Goal: Task Accomplishment & Management: Manage account settings

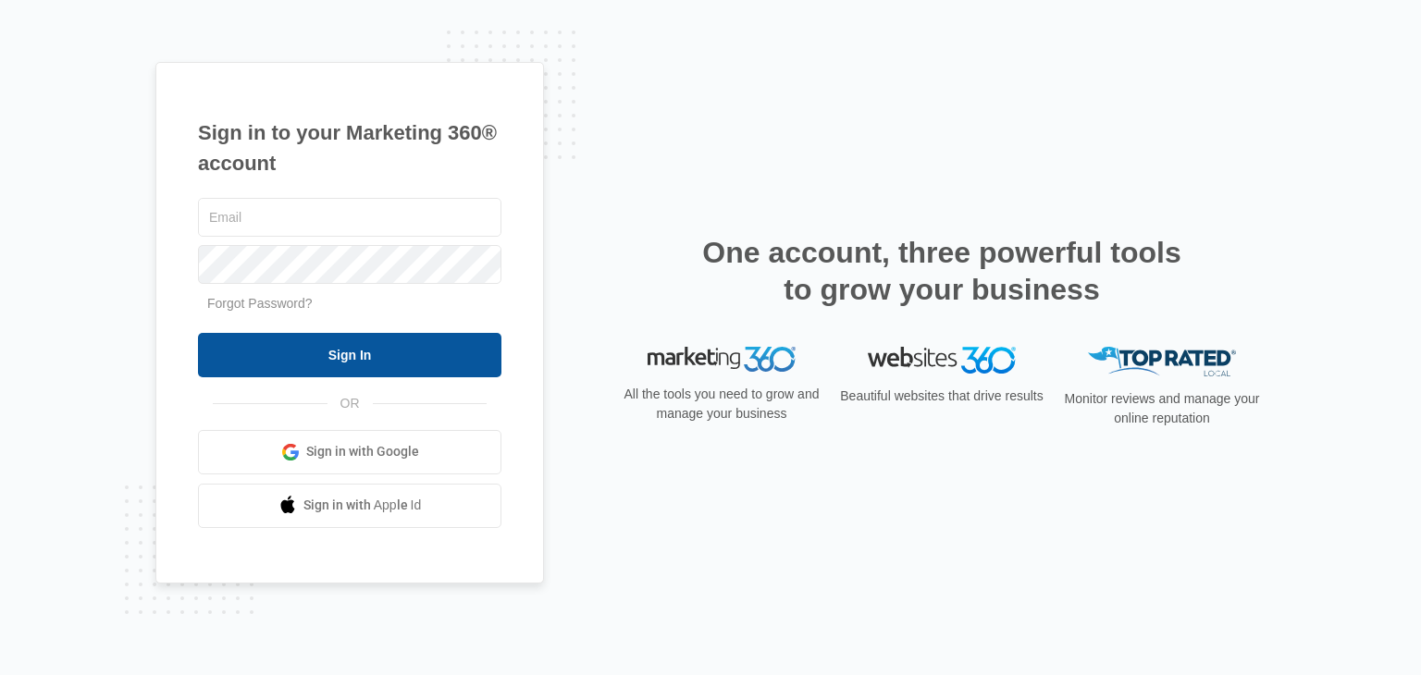
type input "[EMAIL_ADDRESS][DOMAIN_NAME]"
click at [341, 362] on input "Sign In" at bounding box center [349, 355] width 303 height 44
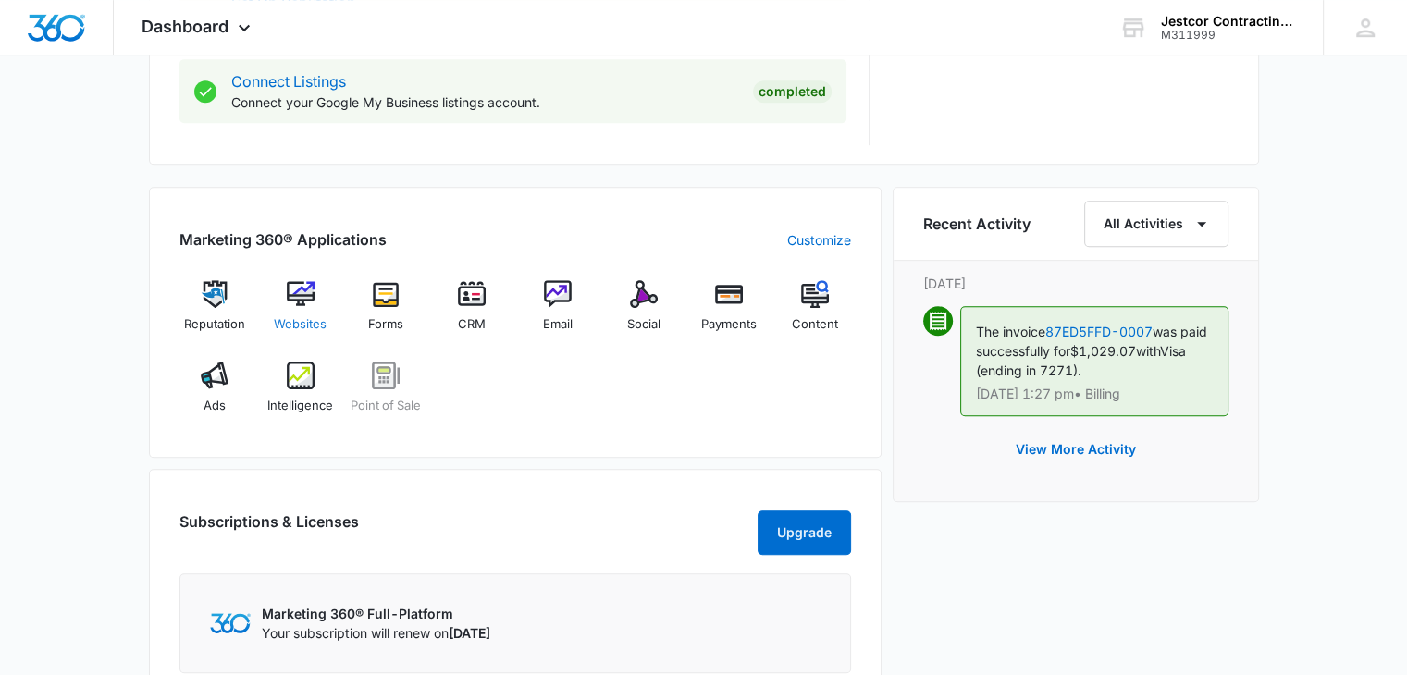
scroll to position [1017, 0]
click at [290, 313] on div "Websites" at bounding box center [300, 314] width 71 height 67
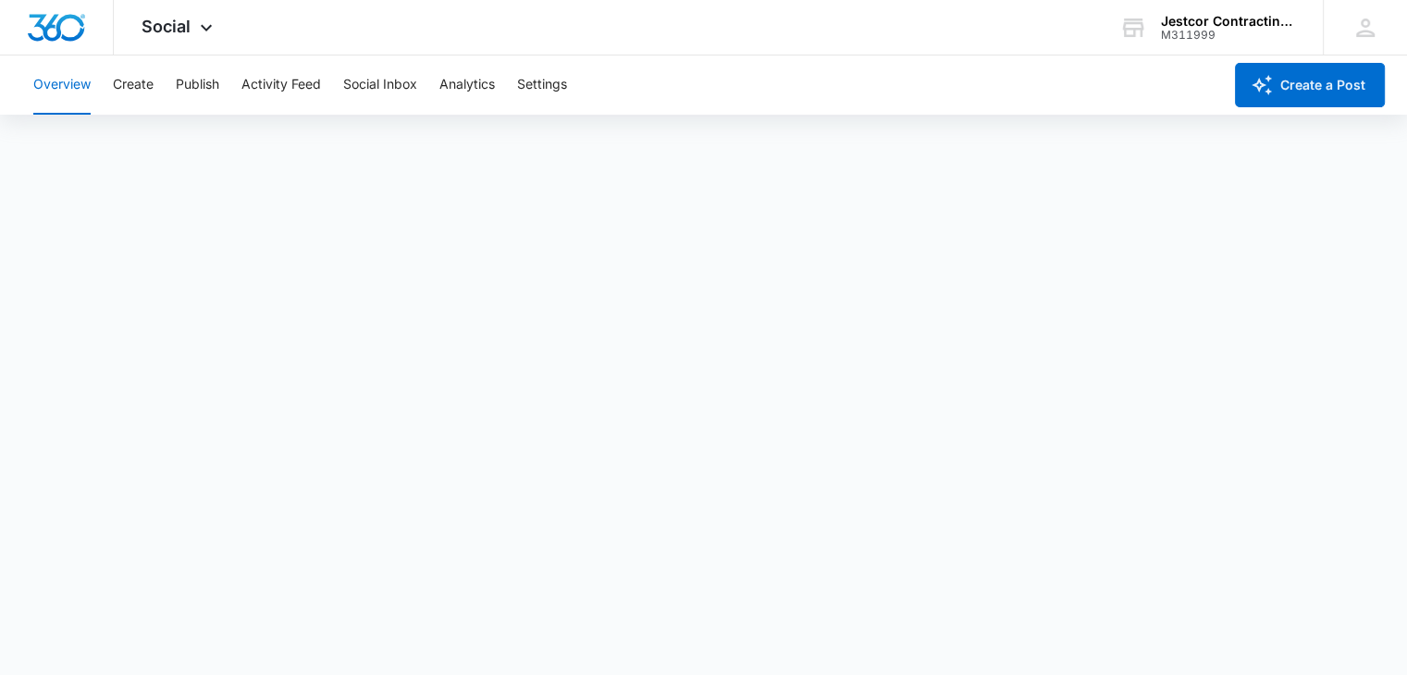
click at [111, 84] on div "Overview Create Publish Activity Feed Social Inbox Analytics Settings" at bounding box center [622, 85] width 1200 height 59
click at [200, 28] on icon at bounding box center [206, 32] width 22 height 22
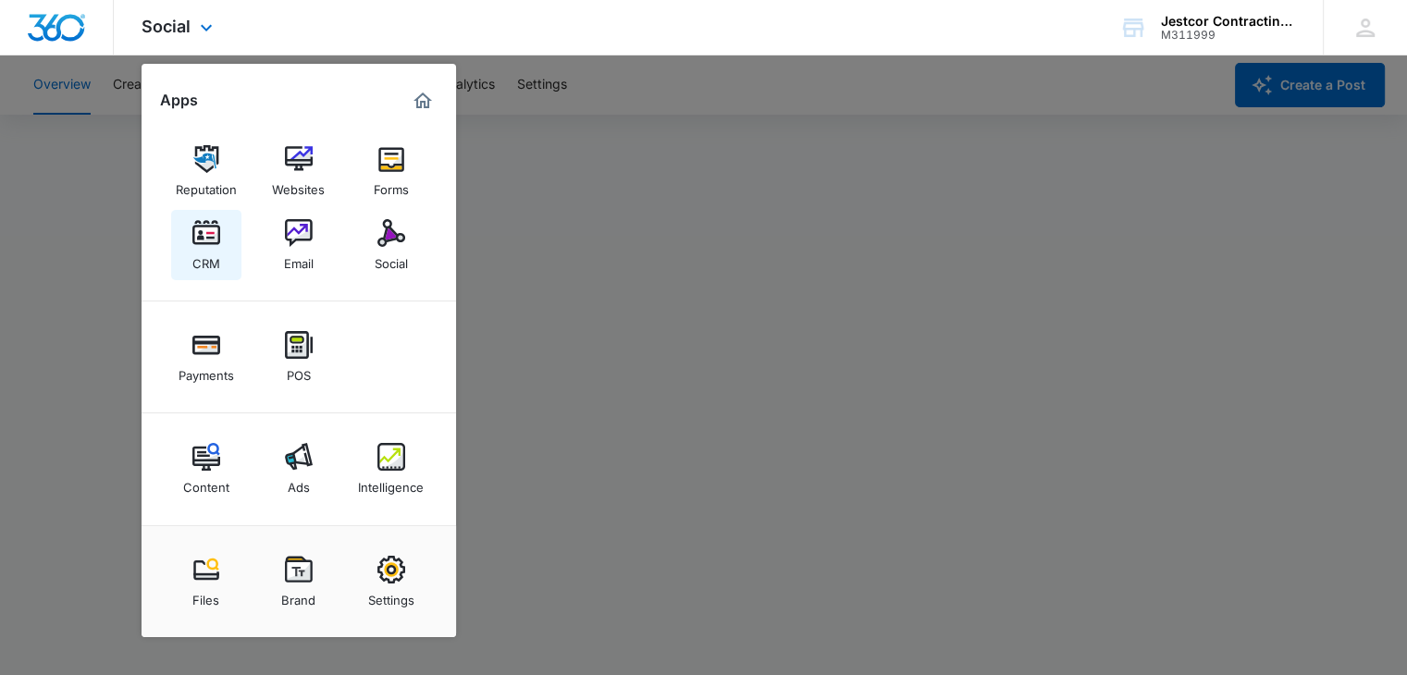
click at [207, 254] on div "CRM" at bounding box center [206, 259] width 28 height 24
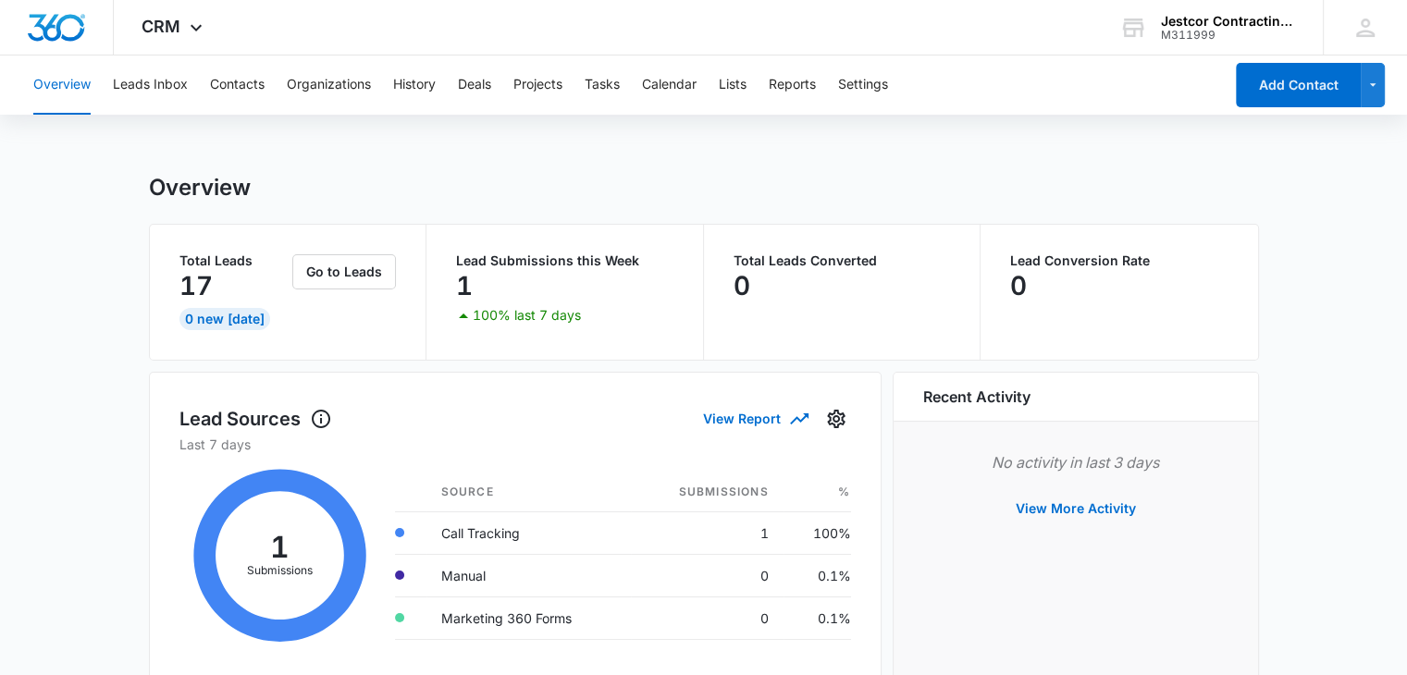
drag, startPoint x: 442, startPoint y: 262, endPoint x: 410, endPoint y: 279, distance: 36.8
click at [442, 264] on div "Lead Submissions this Week 1 100% last 7 days" at bounding box center [566, 292] width 278 height 135
click at [327, 279] on button "Go to Leads" at bounding box center [344, 271] width 104 height 35
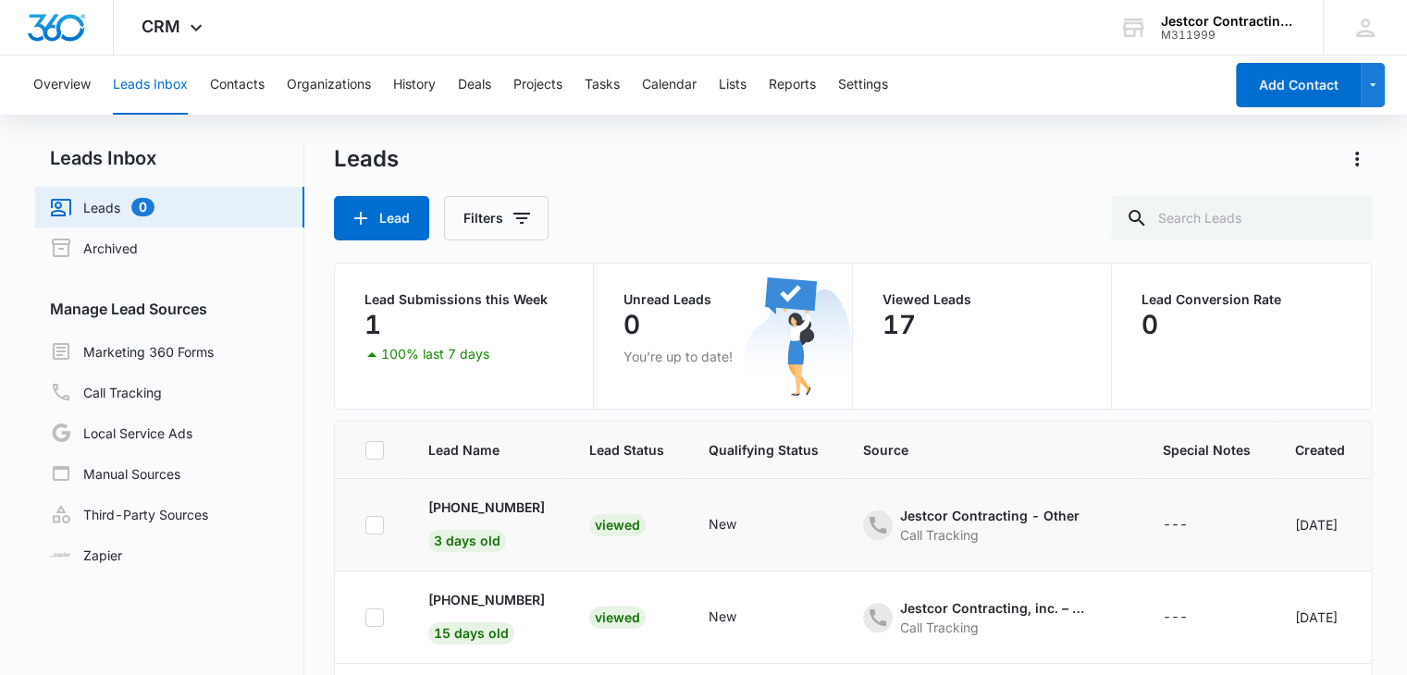
click at [614, 526] on div "Viewed" at bounding box center [617, 525] width 56 height 22
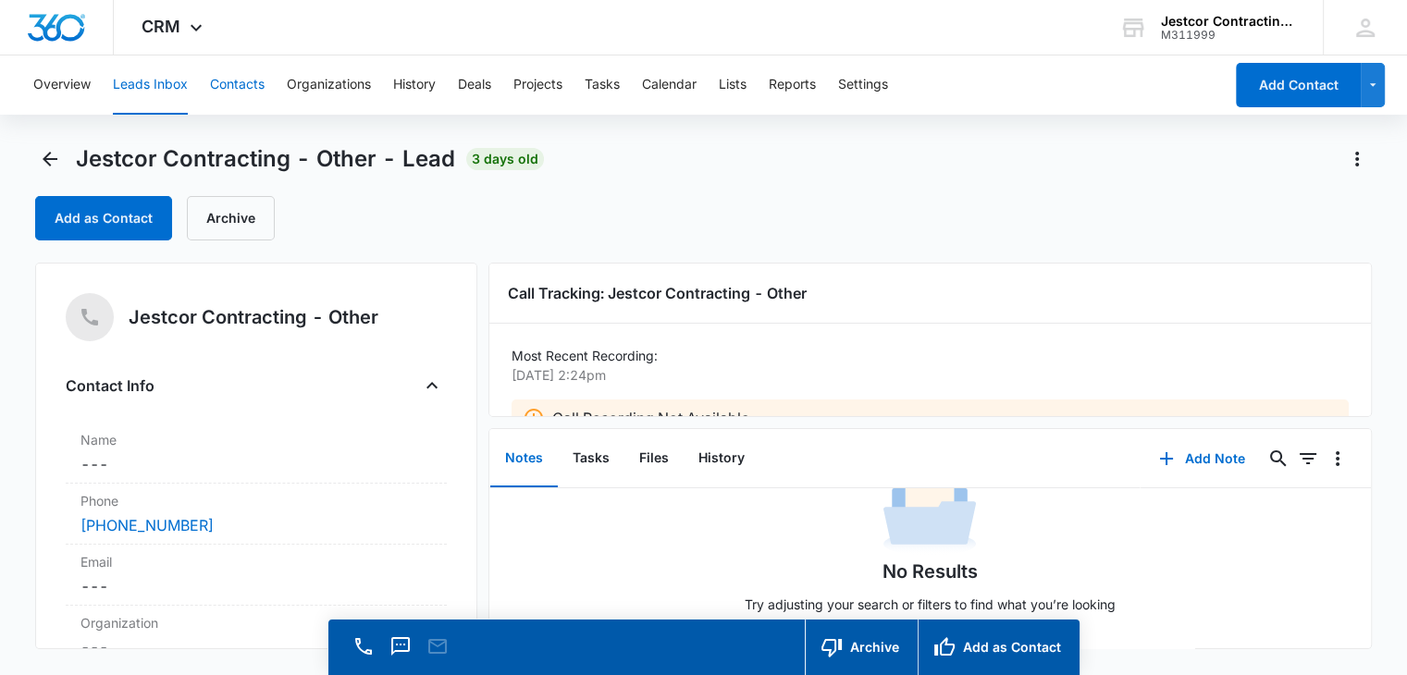
click at [217, 80] on button "Contacts" at bounding box center [237, 85] width 55 height 59
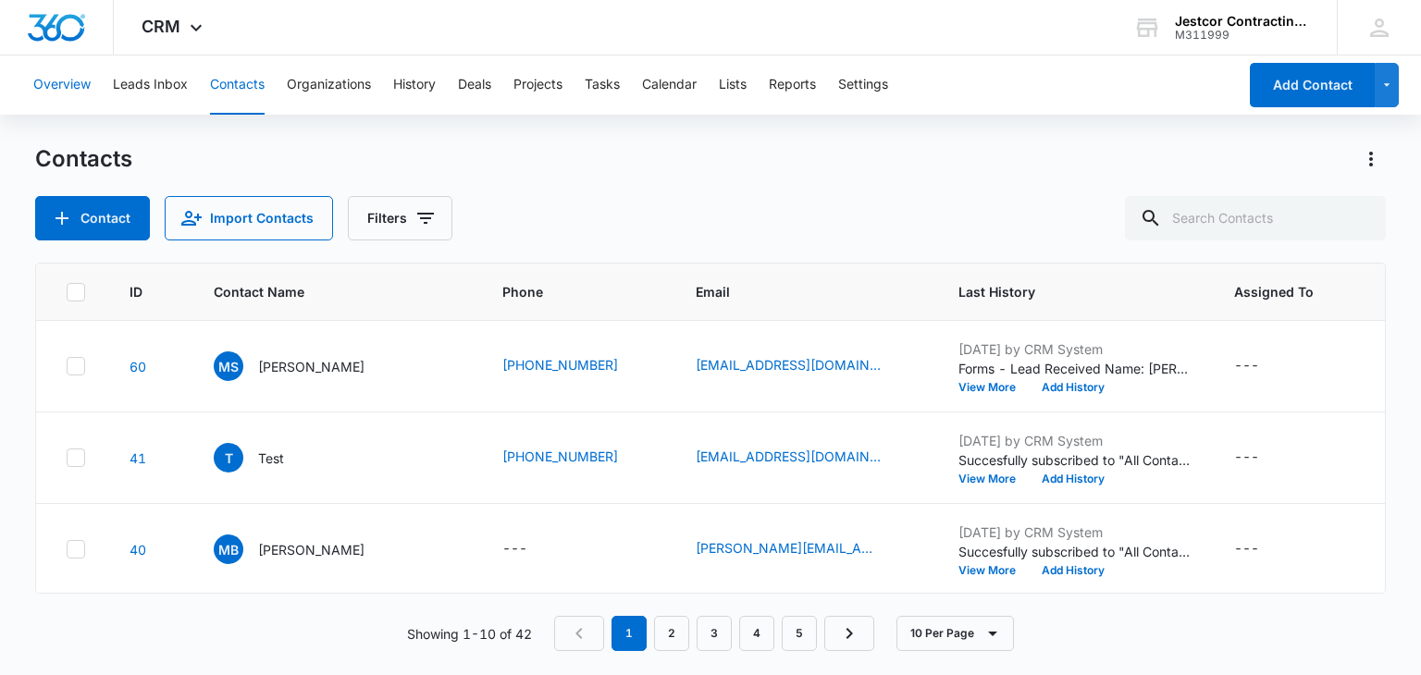
click at [67, 82] on button "Overview" at bounding box center [61, 85] width 57 height 59
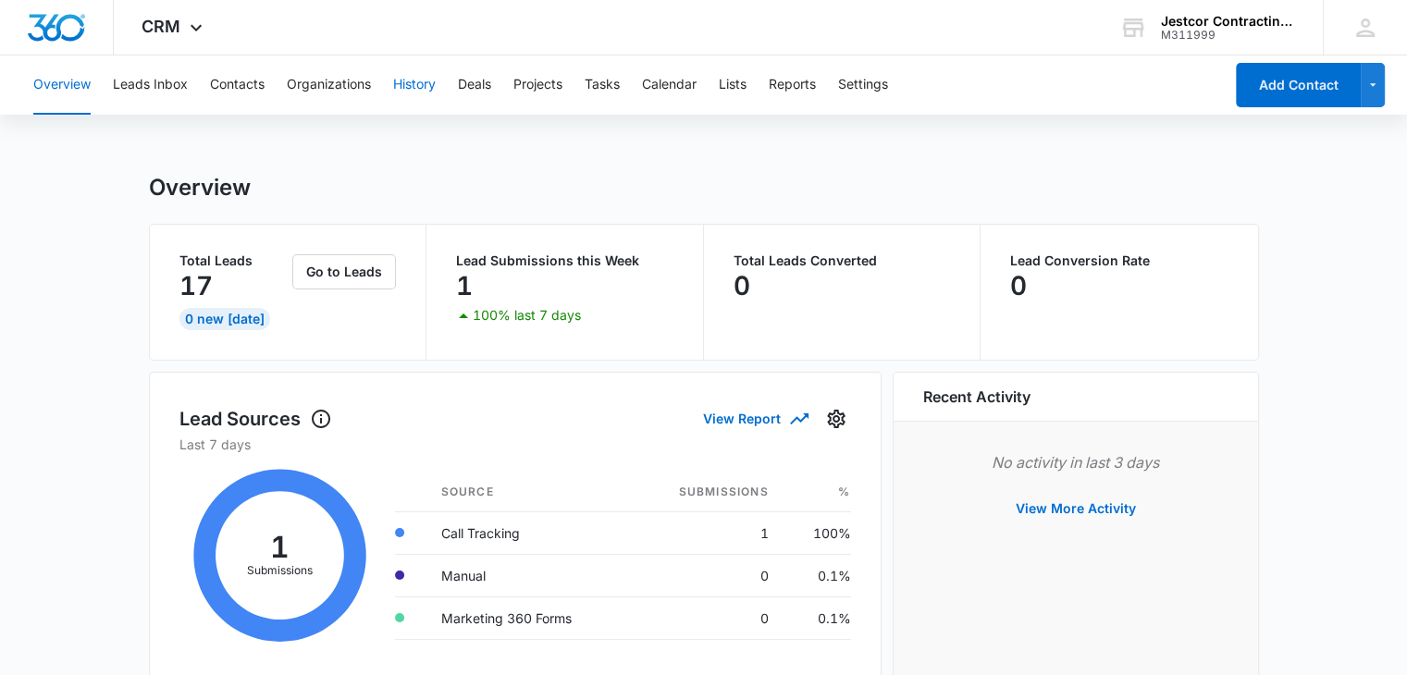
click at [411, 84] on button "History" at bounding box center [414, 85] width 43 height 59
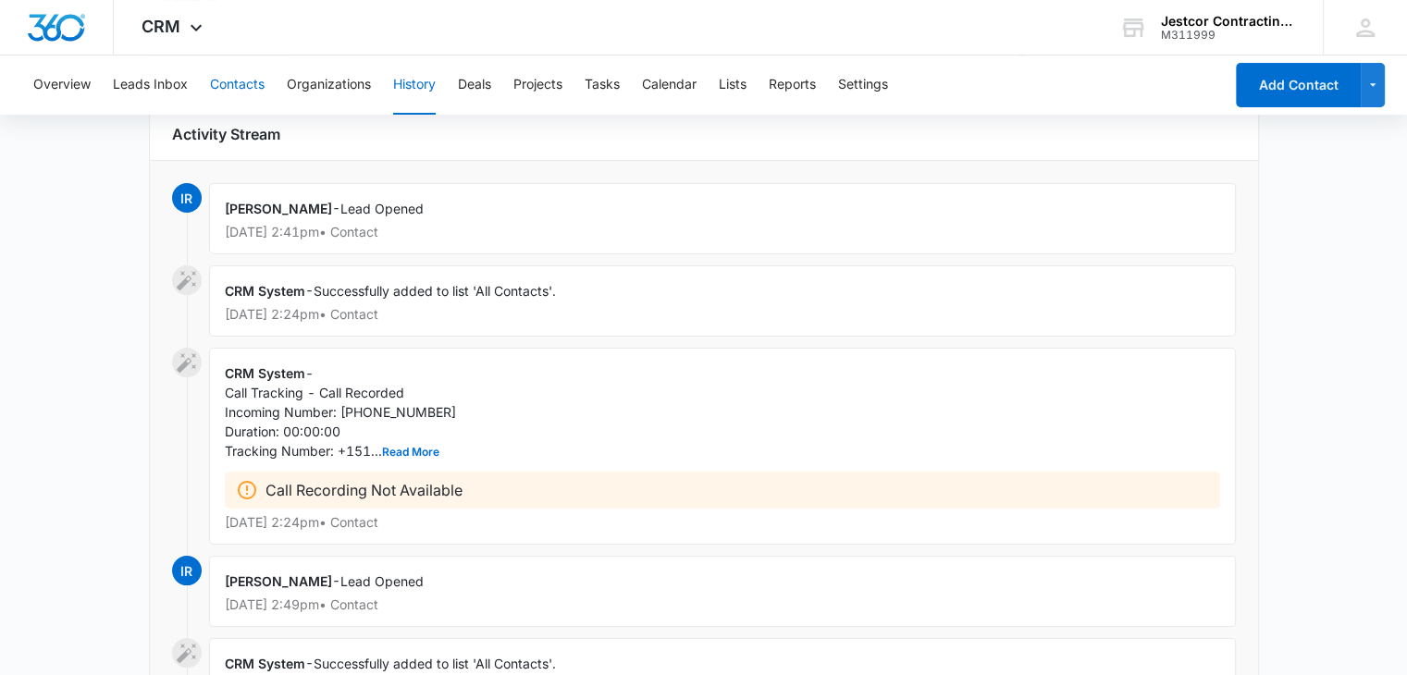
scroll to position [184, 0]
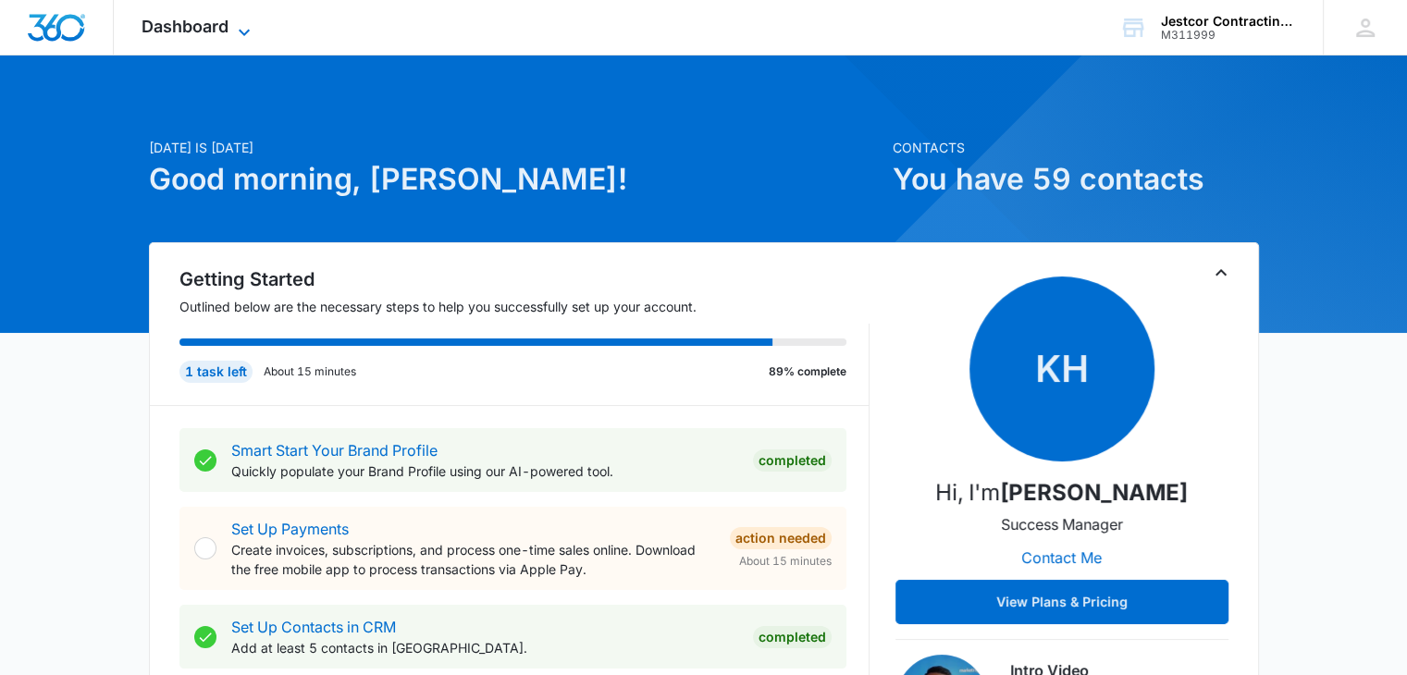
click at [241, 31] on icon at bounding box center [244, 32] width 22 height 22
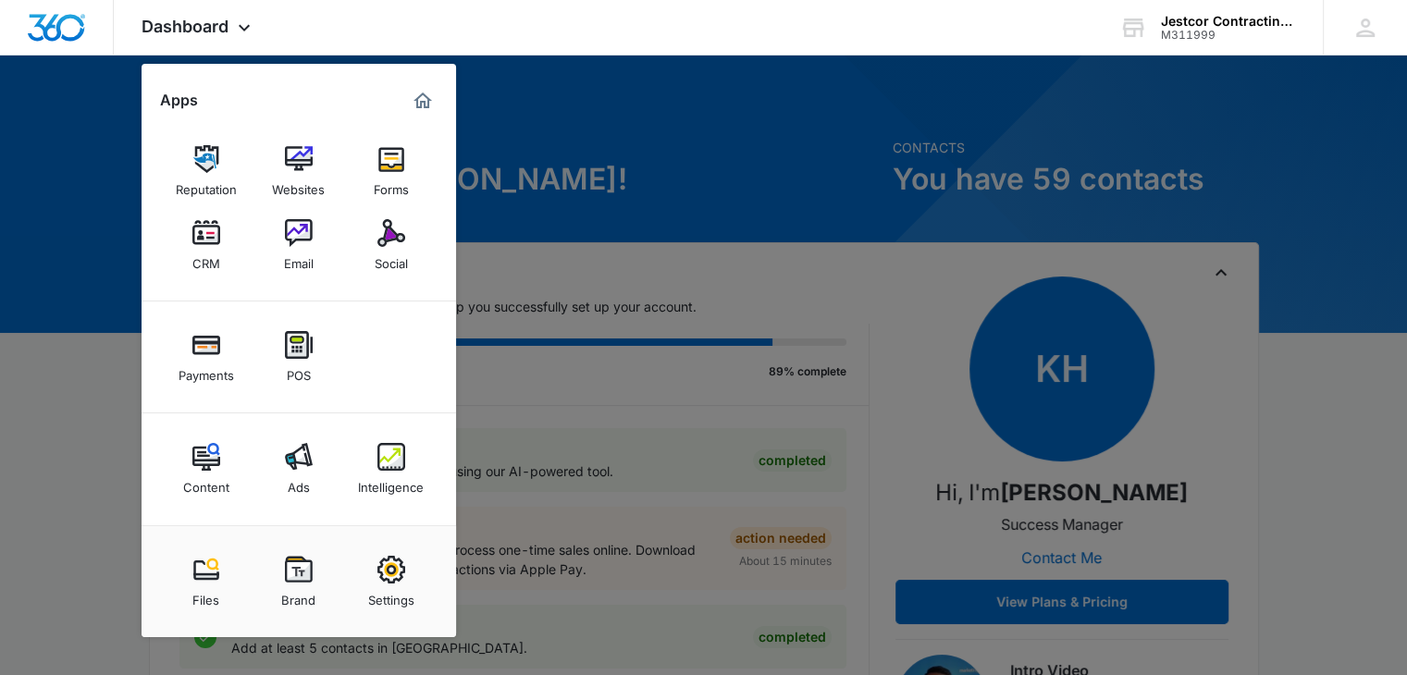
click at [554, 187] on div at bounding box center [703, 337] width 1407 height 675
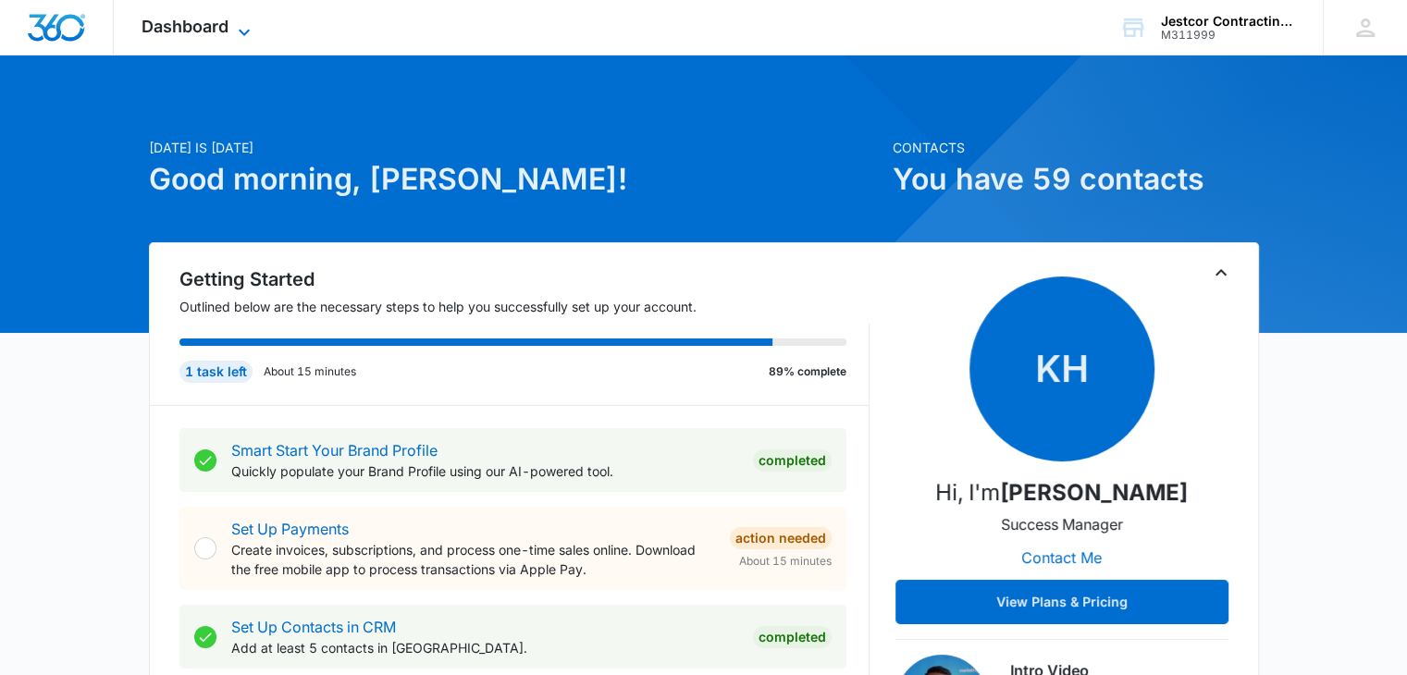
click at [241, 31] on icon at bounding box center [244, 32] width 22 height 22
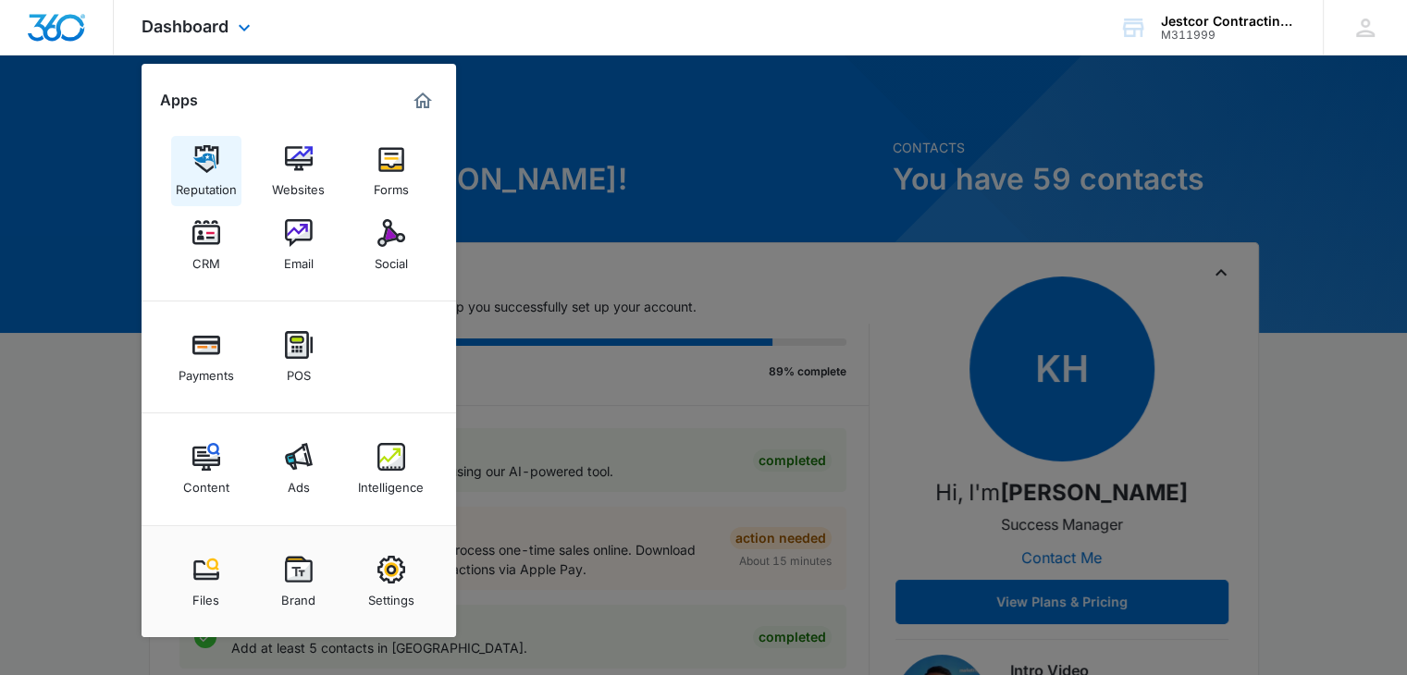
click at [201, 182] on div "Reputation" at bounding box center [206, 185] width 61 height 24
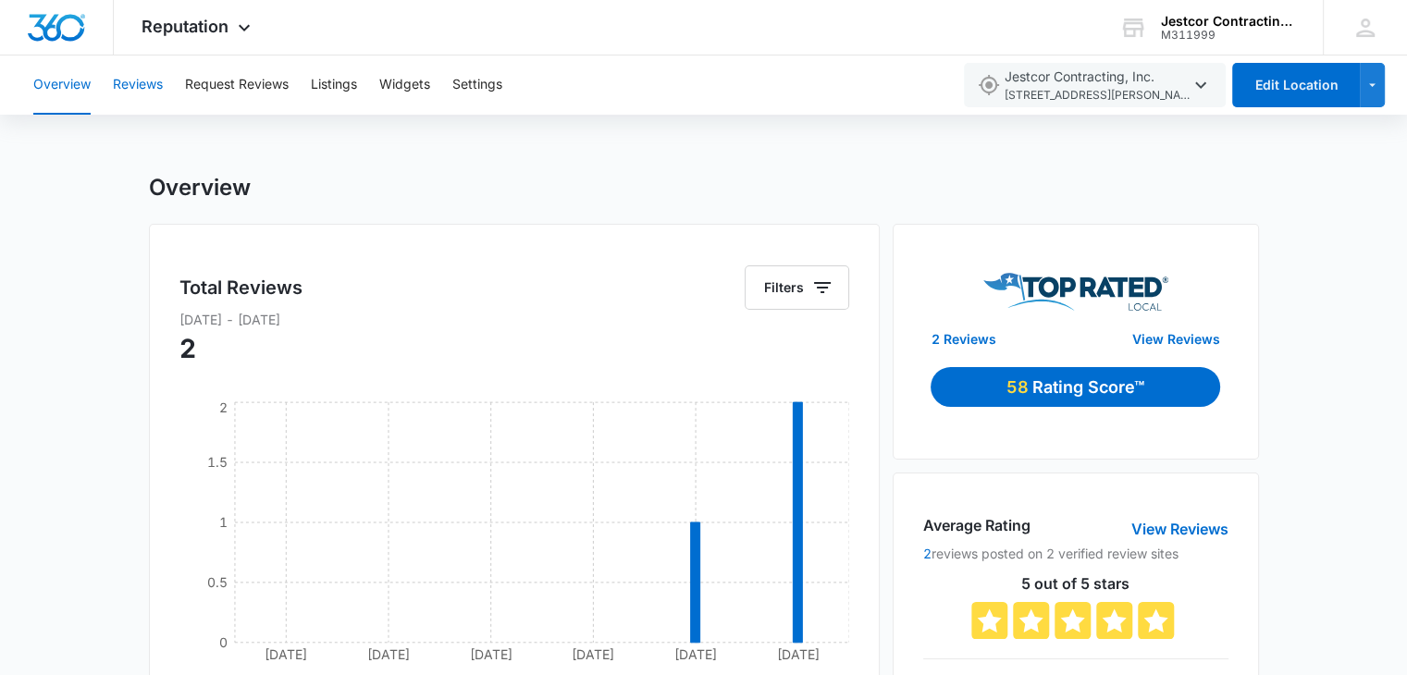
click at [141, 90] on button "Reviews" at bounding box center [138, 85] width 50 height 59
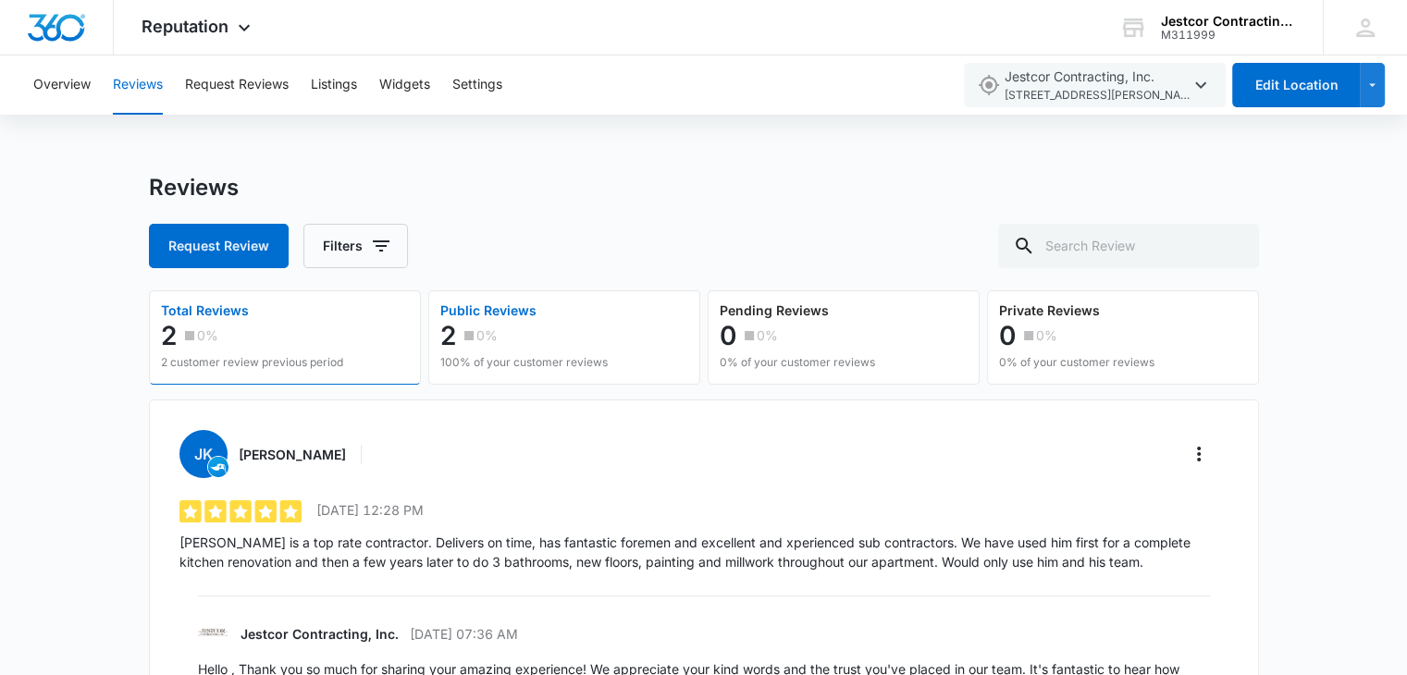
click at [492, 352] on div "0%" at bounding box center [479, 335] width 38 height 37
click at [477, 310] on p "Public Reviews" at bounding box center [523, 310] width 167 height 13
click at [220, 347] on div "2 0%" at bounding box center [252, 335] width 182 height 37
click at [219, 253] on button "Request Review" at bounding box center [219, 246] width 140 height 44
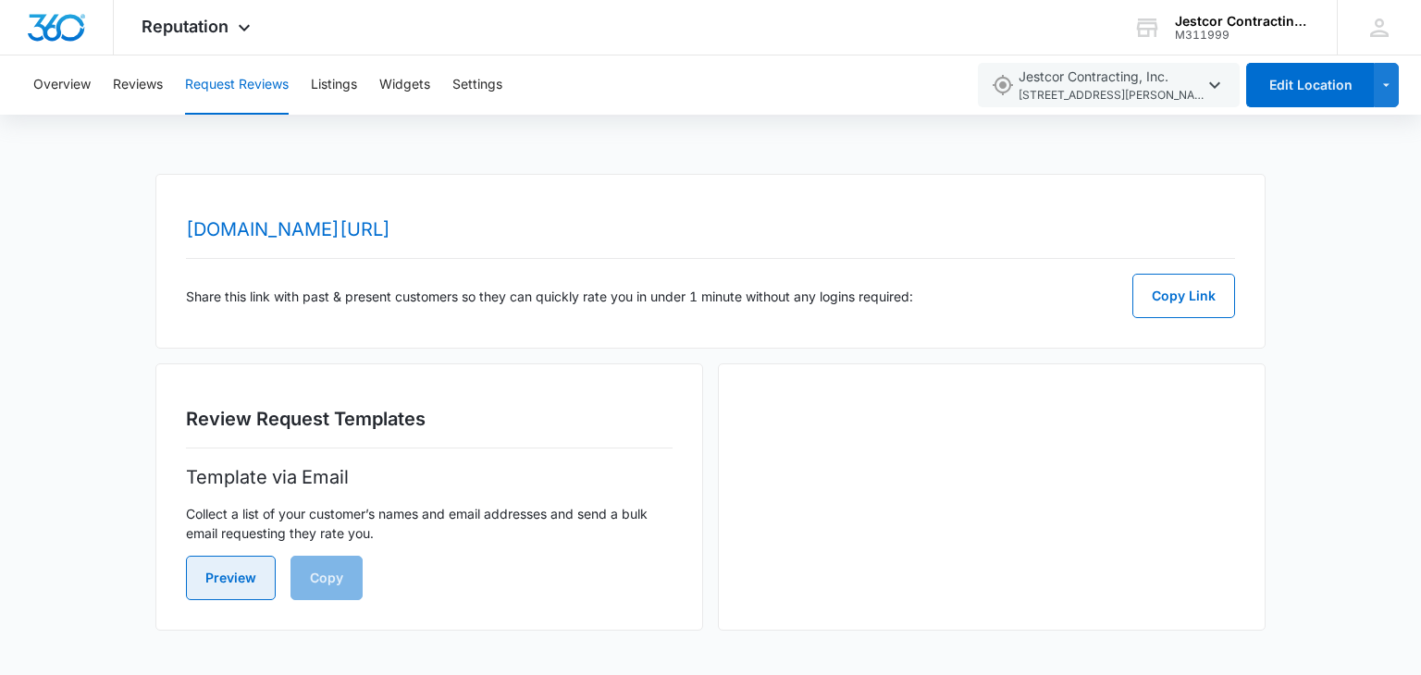
click at [210, 582] on button "Preview" at bounding box center [231, 578] width 90 height 44
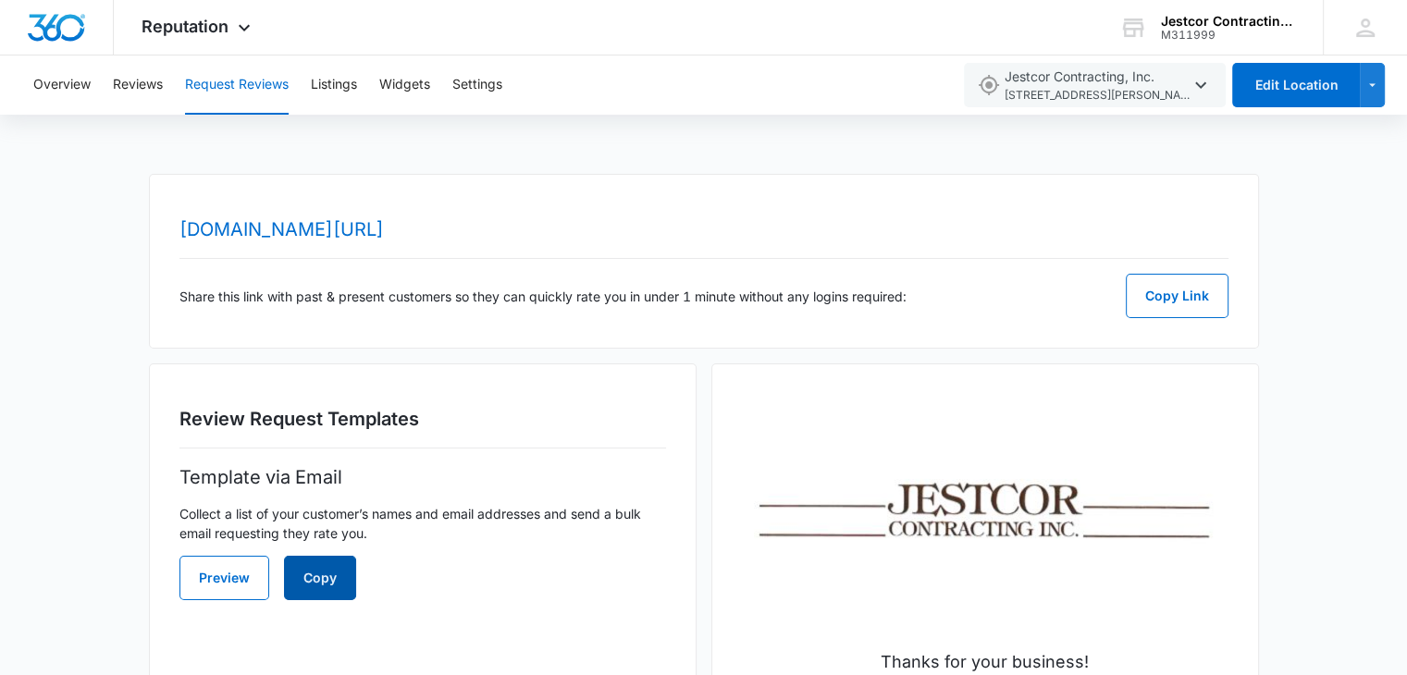
click at [316, 576] on button "Copy" at bounding box center [320, 578] width 72 height 44
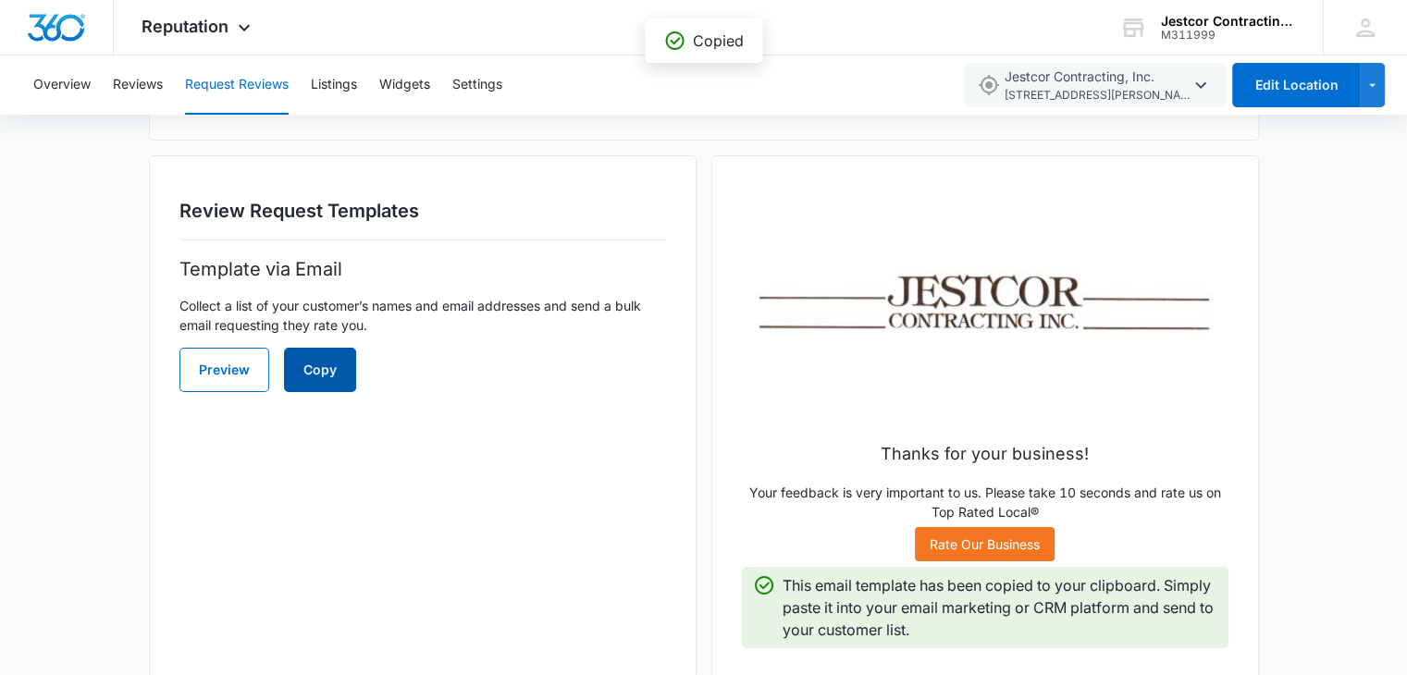
scroll to position [233, 0]
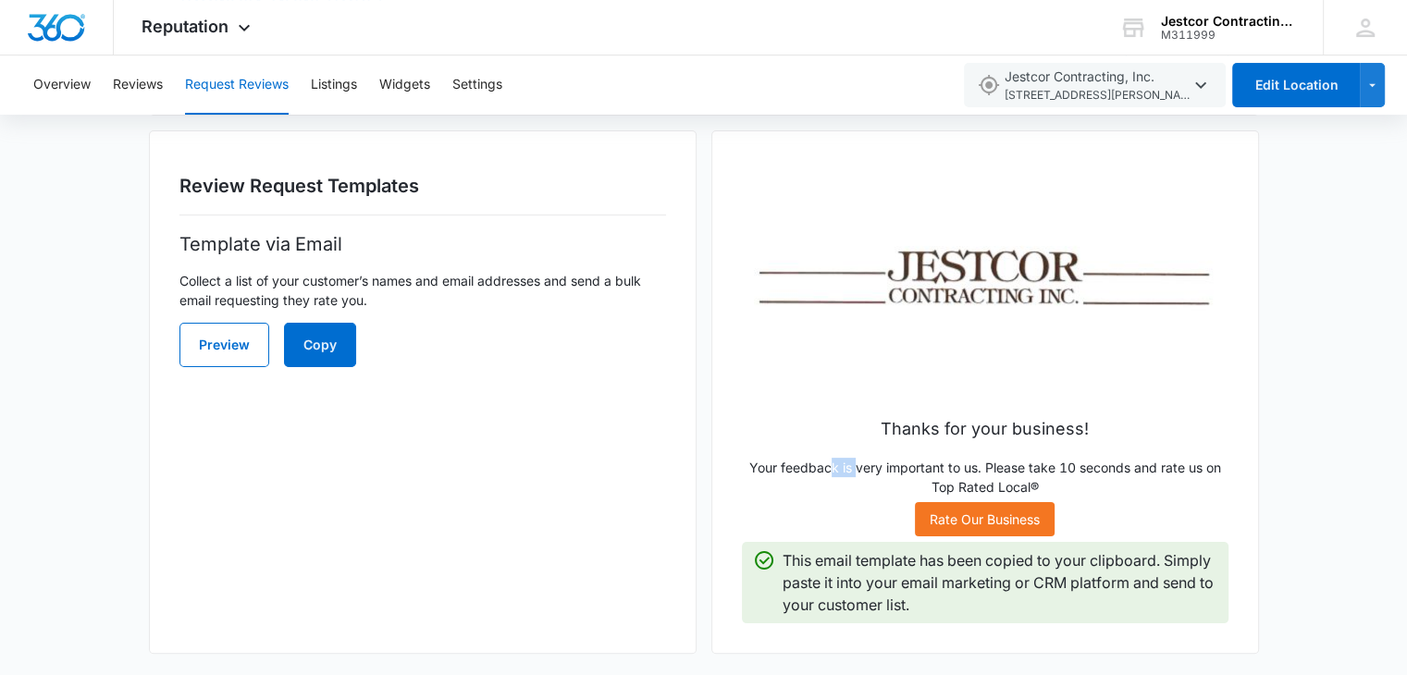
drag, startPoint x: 947, startPoint y: 427, endPoint x: 855, endPoint y: 465, distance: 100.0
click at [855, 465] on p "Your feedback is very important to us. Please take 10 seconds and rate us on To…" at bounding box center [985, 477] width 487 height 39
drag, startPoint x: 873, startPoint y: 593, endPoint x: 755, endPoint y: 329, distance: 289.1
click at [755, 329] on p at bounding box center [985, 287] width 487 height 231
click at [238, 30] on icon at bounding box center [244, 32] width 22 height 22
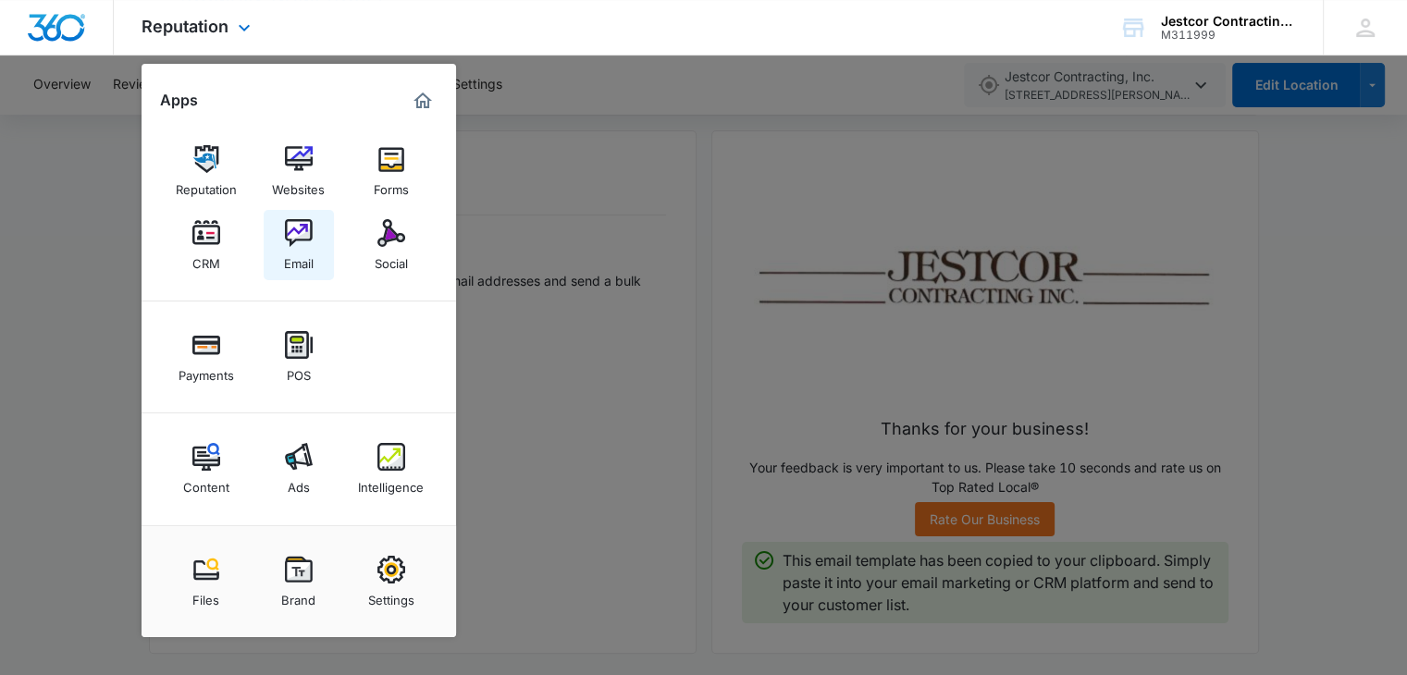
click at [306, 260] on div "Email" at bounding box center [299, 259] width 30 height 24
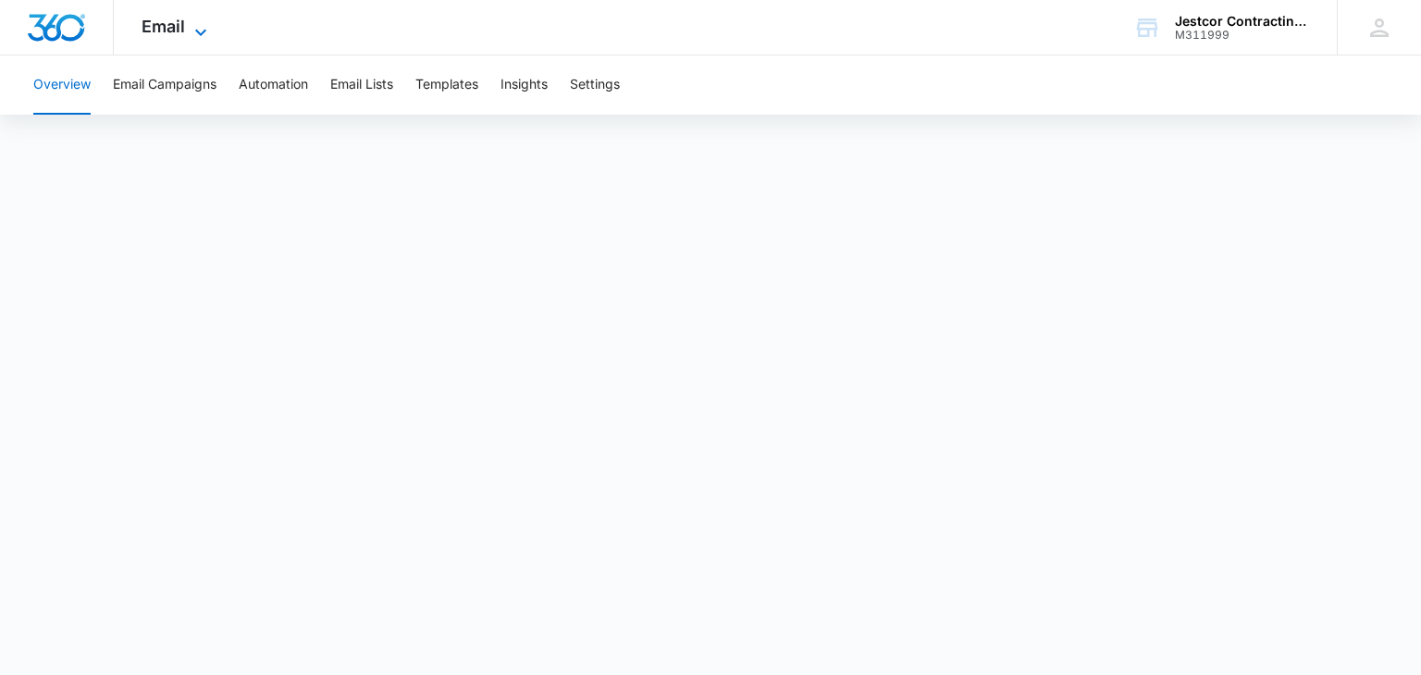
click at [201, 25] on icon at bounding box center [201, 32] width 22 height 22
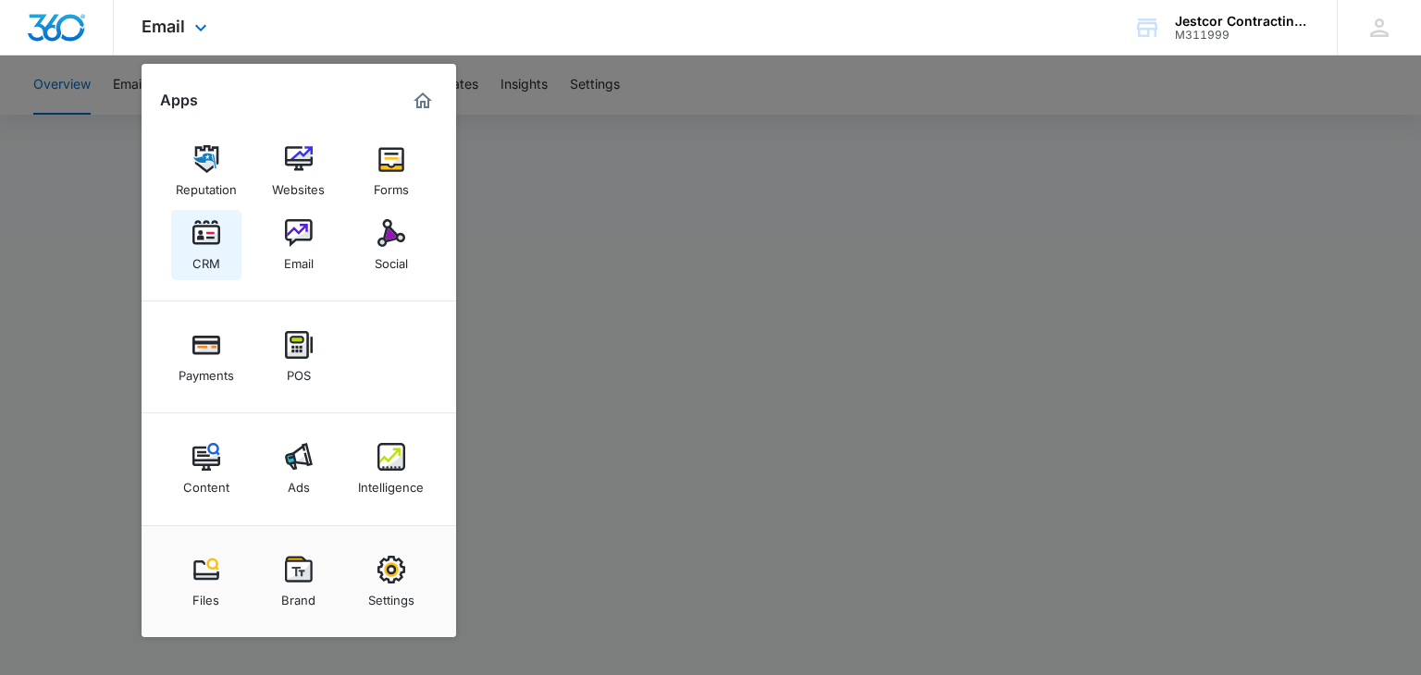
click at [199, 270] on div "CRM" at bounding box center [206, 259] width 28 height 24
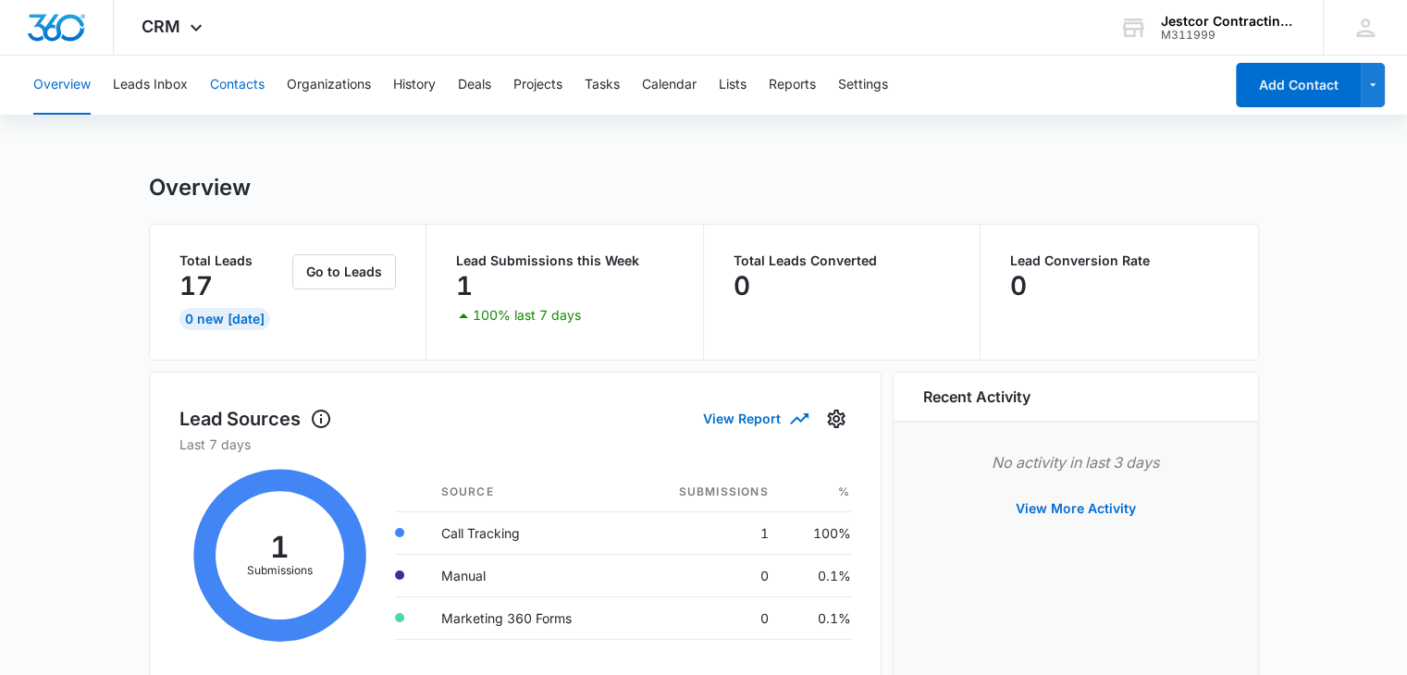
click at [252, 96] on button "Contacts" at bounding box center [237, 85] width 55 height 59
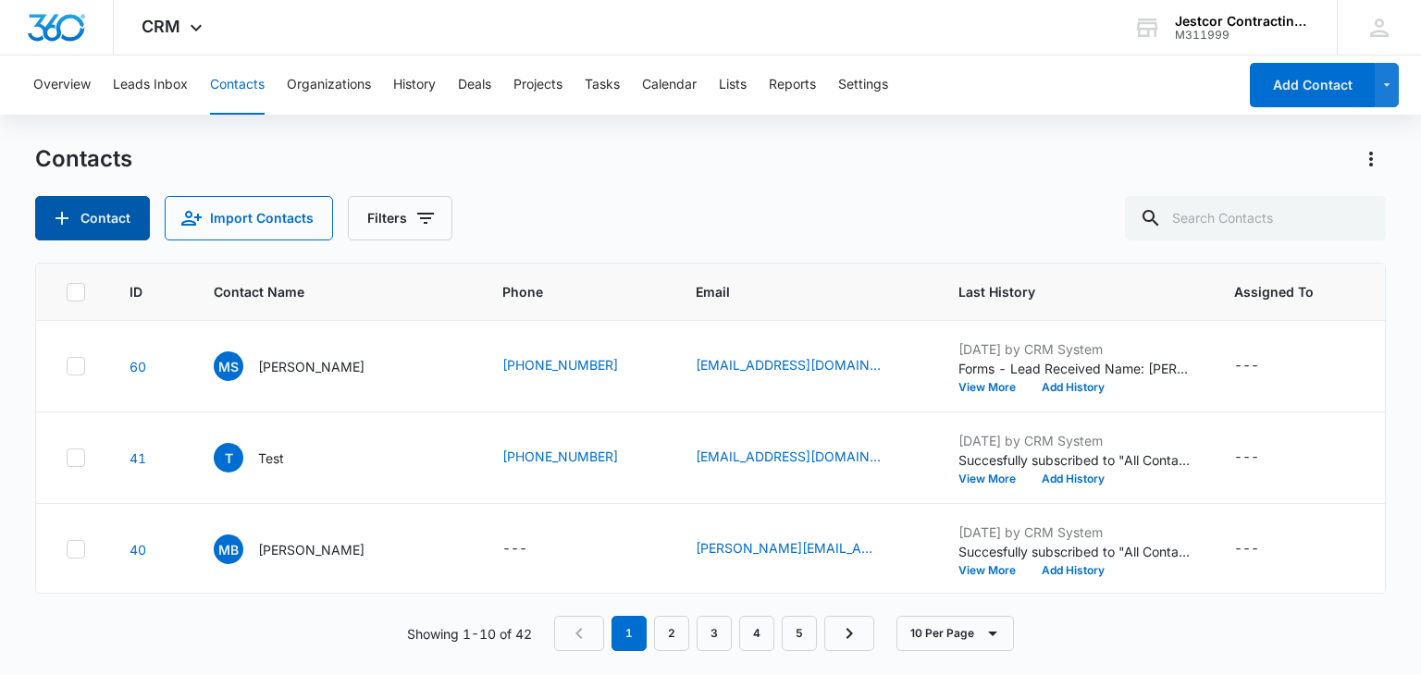
click at [88, 216] on button "Contact" at bounding box center [92, 218] width 115 height 44
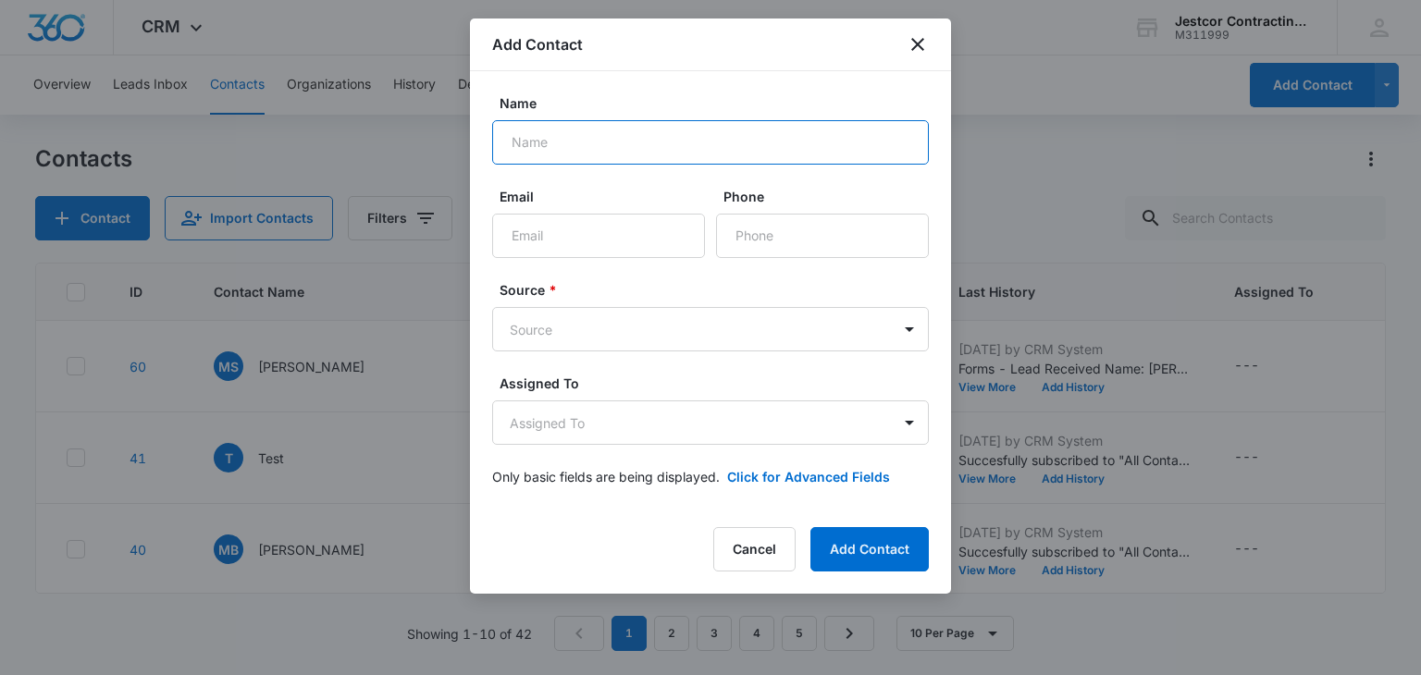
click at [553, 133] on input "Name" at bounding box center [710, 142] width 437 height 44
click at [550, 132] on input "Name" at bounding box center [710, 142] width 437 height 44
click at [700, 64] on div "Add Contact" at bounding box center [710, 45] width 481 height 53
click at [551, 134] on input "Name" at bounding box center [710, 142] width 437 height 44
type input "H"
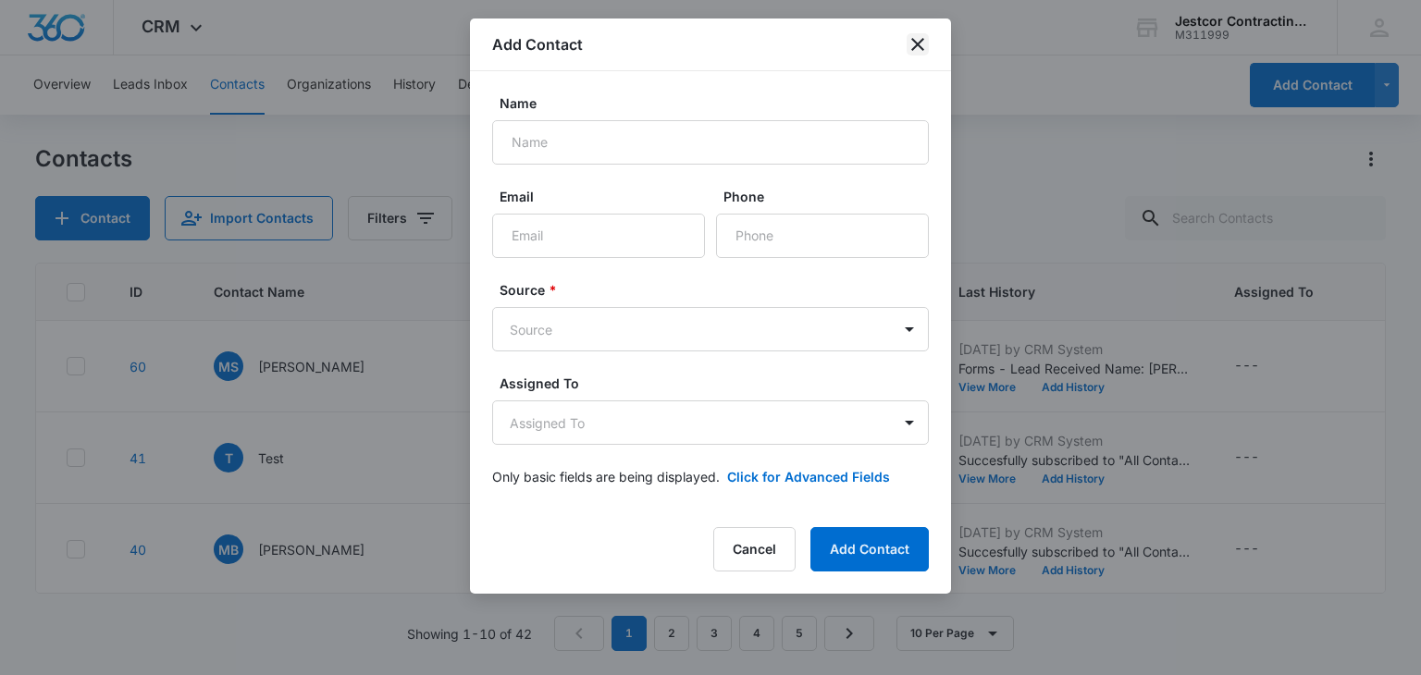
click at [918, 43] on icon "close" at bounding box center [917, 44] width 13 height 13
